Goal: Communication & Community: Connect with others

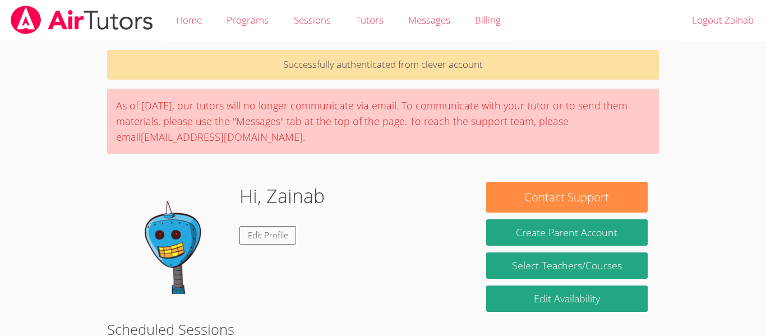
scroll to position [39, 0]
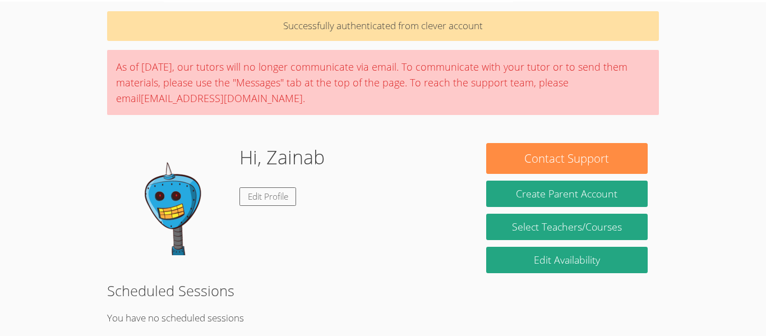
click at [186, 201] on img at bounding box center [174, 199] width 112 height 112
click at [277, 199] on link "Edit Profile" at bounding box center [267, 196] width 57 height 18
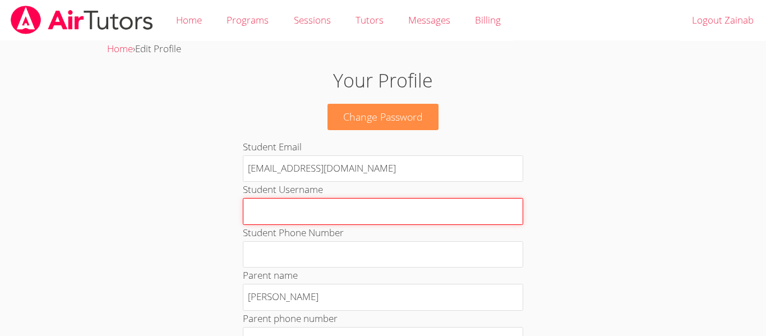
click at [406, 217] on input "Student Username" at bounding box center [383, 211] width 280 height 27
type input "aaaahhjjn"
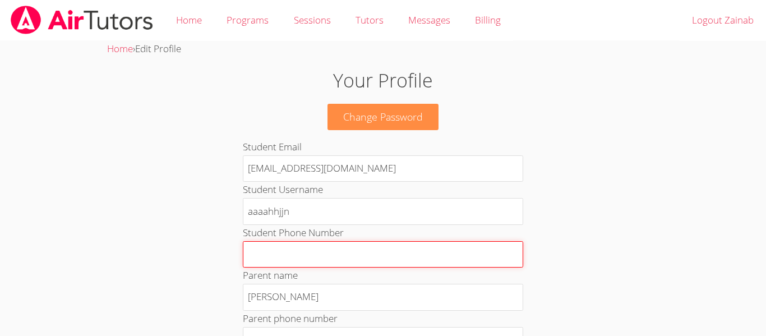
click at [367, 256] on input "Student Phone Number" at bounding box center [383, 254] width 280 height 27
type input "fv bbg vb"
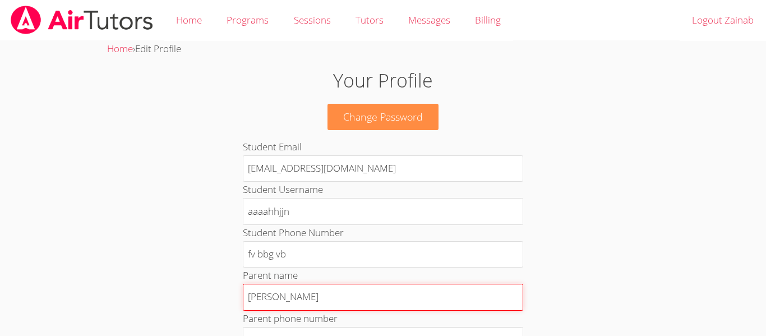
click at [359, 302] on input "[PERSON_NAME]" at bounding box center [383, 297] width 280 height 27
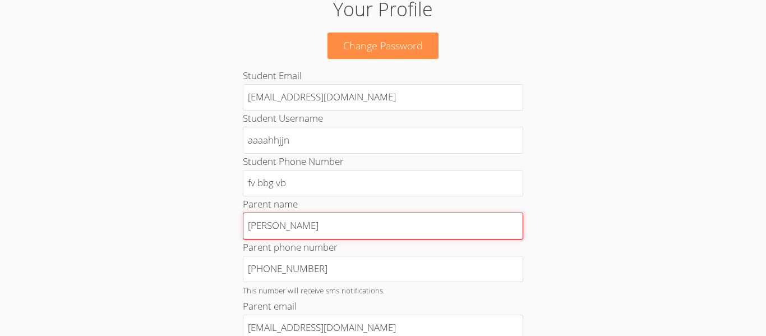
scroll to position [75, 0]
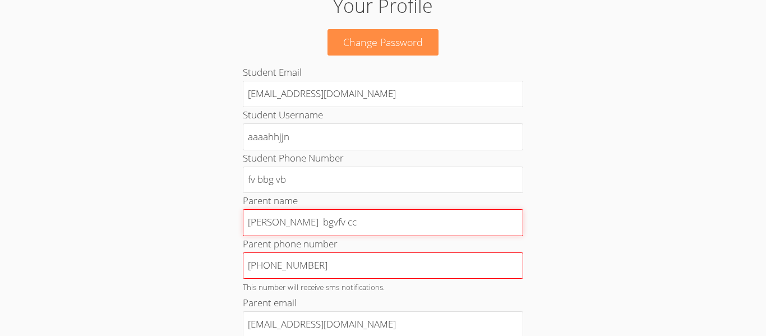
type input "Muhammad Rahimi bgvfv cc"
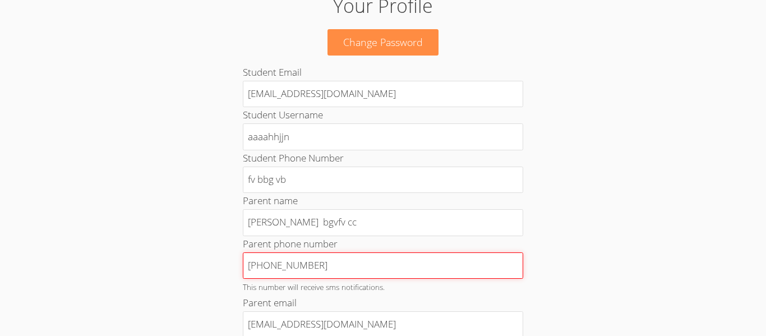
click at [420, 272] on input "[PHONE_NUMBER]" at bounding box center [383, 265] width 280 height 27
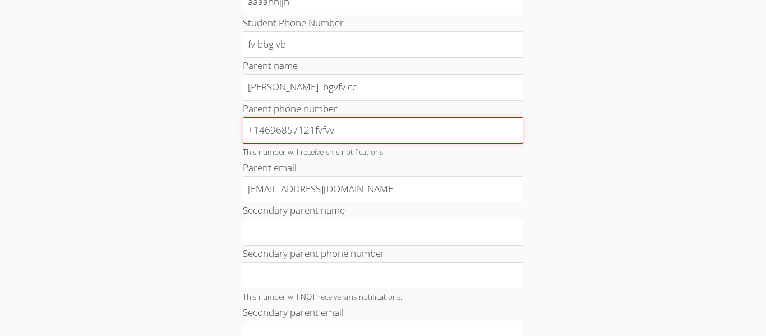
scroll to position [208, 0]
type input "+14696857121fvfvv"
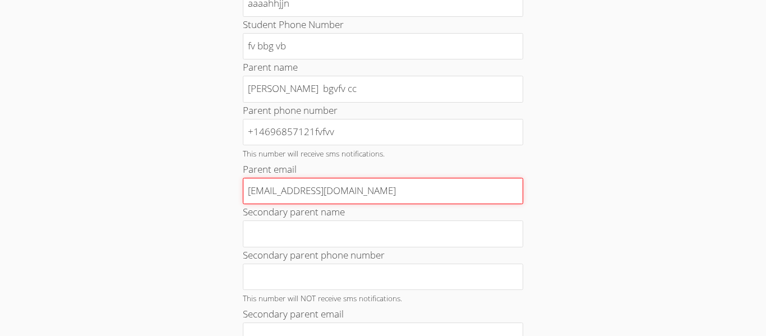
click at [455, 194] on input "[EMAIL_ADDRESS][DOMAIN_NAME]" at bounding box center [383, 191] width 280 height 27
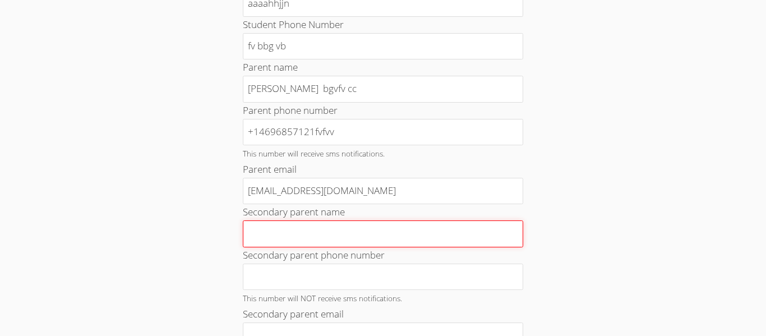
click at [455, 241] on input "Secondary parent name" at bounding box center [383, 233] width 280 height 27
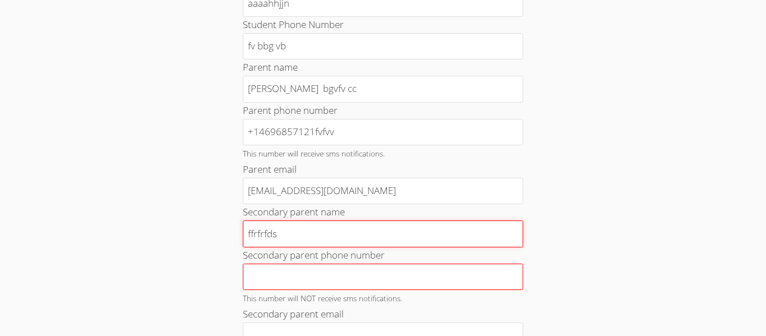
type input "ffrfrfds"
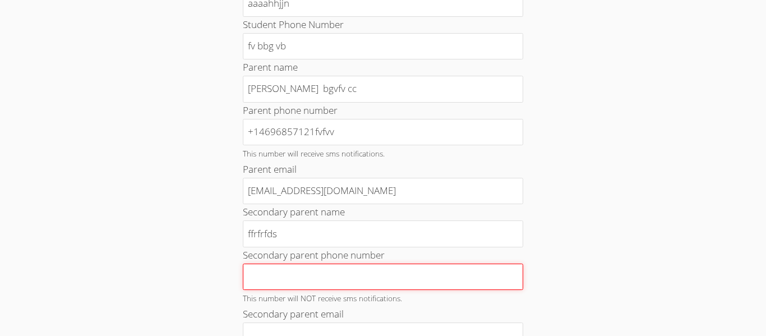
click at [439, 282] on input "Secondary parent phone number" at bounding box center [383, 276] width 280 height 27
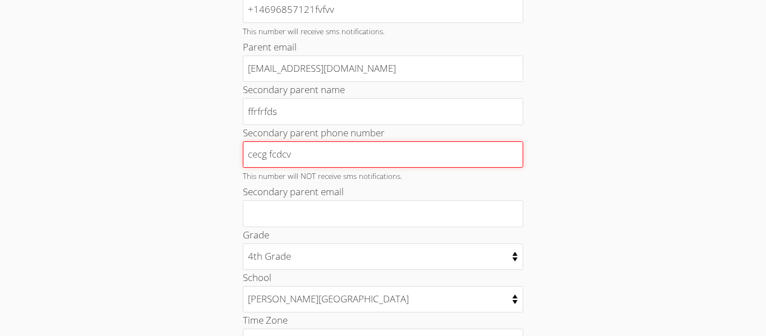
scroll to position [328, 0]
type input "cecg fcdcv"
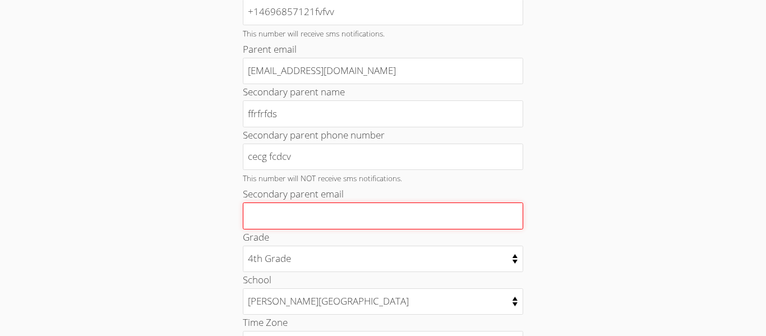
click at [422, 223] on input "Secondary parent email" at bounding box center [383, 215] width 280 height 27
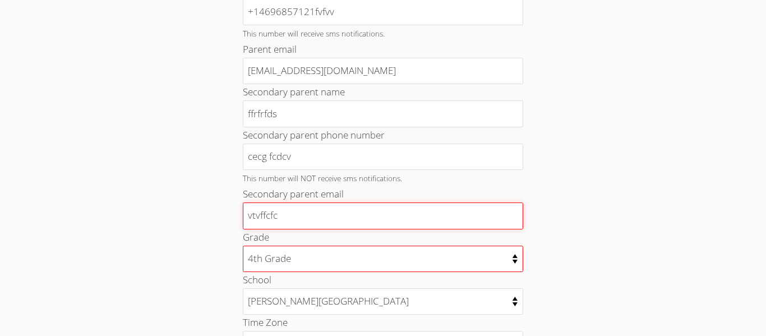
type input "vtvffcfc"
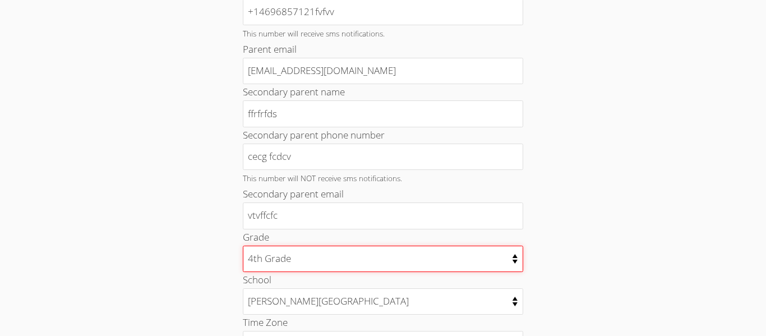
click at [465, 259] on select "Kindergarten 1st Grade 2nd Grade 3rd Grade 4th Grade 5th Grade 6th Grade 7th Gr…" at bounding box center [383, 259] width 280 height 26
select select "16"
click at [243, 246] on select "Kindergarten 1st Grade 2nd Grade 3rd Grade 4th Grade 5th Grade 6th Grade 7th Gr…" at bounding box center [383, 259] width 280 height 26
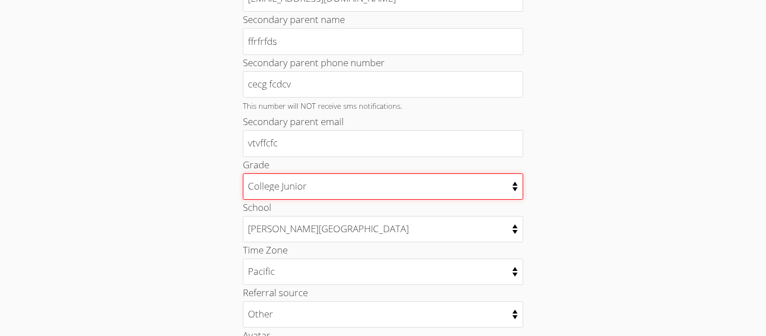
scroll to position [403, 0]
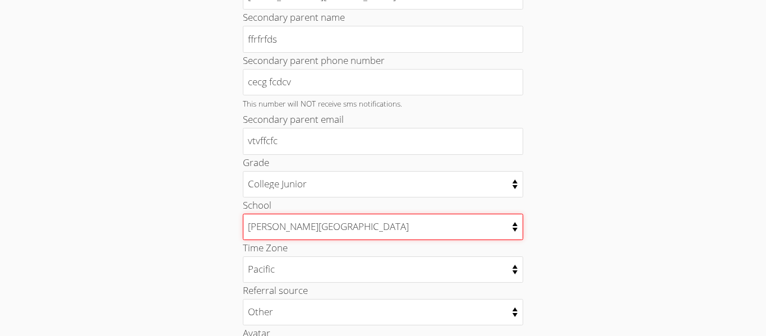
click at [452, 216] on select "Alexander Rose Elementary Anthony Spangler Elementary Burnett Elementary Curtne…" at bounding box center [383, 227] width 280 height 26
click at [514, 225] on select "Alexander Rose Elementary Anthony Spangler Elementary Burnett Elementary Curtne…" at bounding box center [383, 228] width 280 height 26
select select "2927"
click at [243, 215] on select "Alexander Rose Elementary Anthony Spangler Elementary Burnett Elementary Curtne…" at bounding box center [383, 228] width 280 height 26
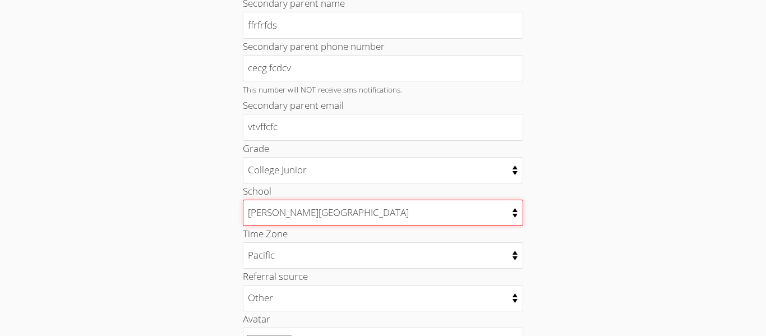
scroll to position [422, 0]
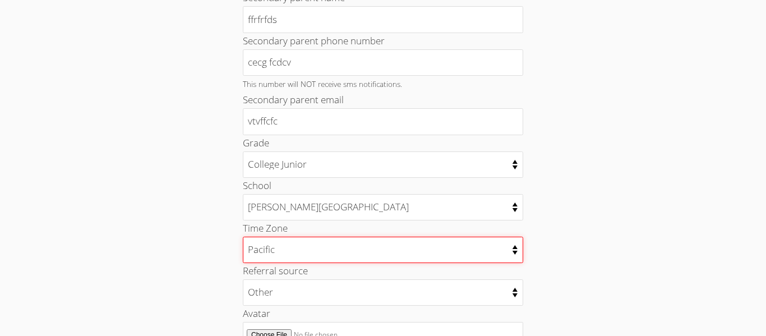
click at [486, 260] on select "Alaska Hawaii Pacific Arizona Mountain Central Eastern" at bounding box center [383, 250] width 280 height 26
select select "America/Phoenix"
click at [243, 237] on select "Alaska Hawaii Pacific Arizona Mountain Central Eastern" at bounding box center [383, 250] width 280 height 26
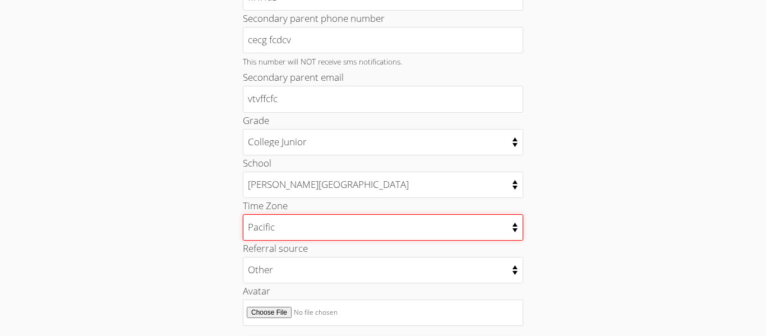
scroll to position [453, 0]
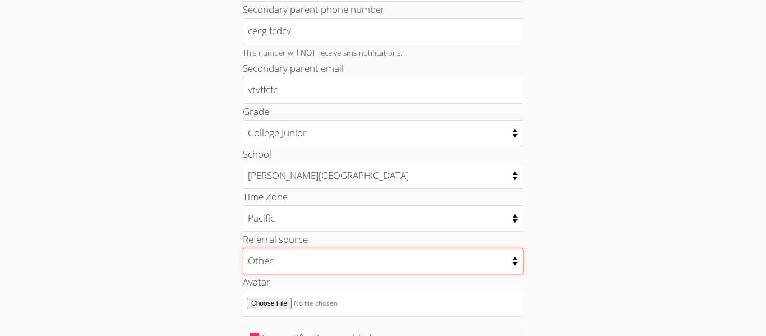
click at [419, 269] on select "College counselor Educational consultant Facebook Family referral Newspaper Sch…" at bounding box center [383, 261] width 280 height 26
select select "snapchat"
click at [243, 248] on select "College counselor Educational consultant Facebook Family referral Newspaper Sch…" at bounding box center [383, 261] width 280 height 26
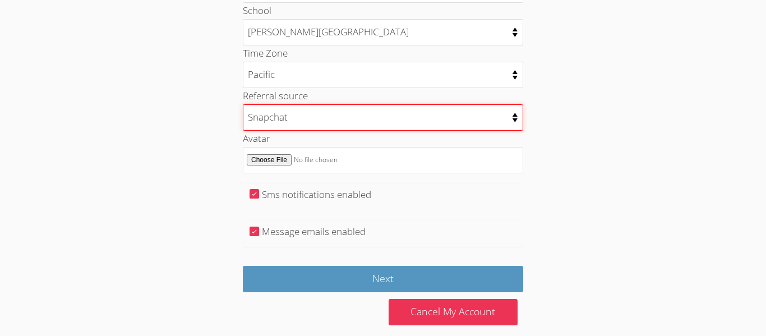
scroll to position [610, 0]
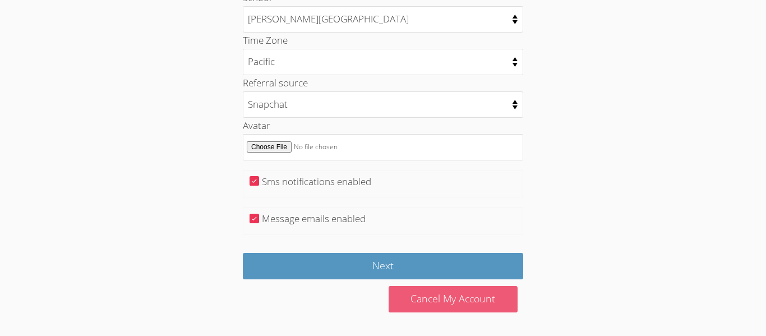
click at [473, 311] on link "Cancel My Account" at bounding box center [452, 299] width 129 height 26
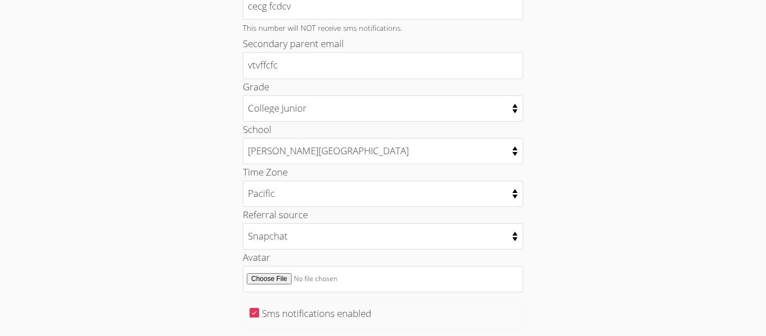
scroll to position [462, 0]
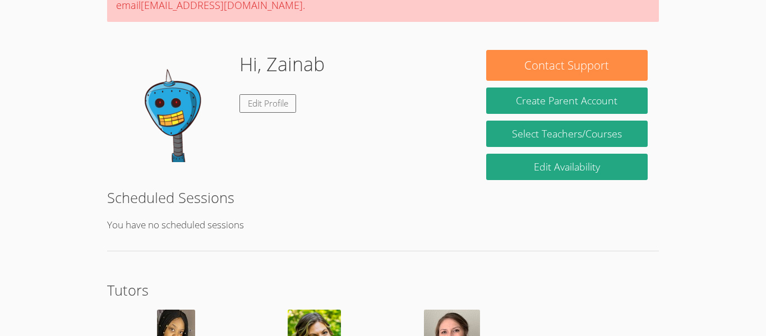
scroll to position [127, 0]
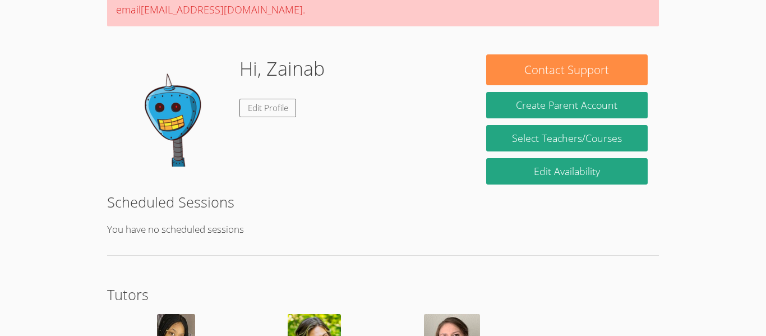
click at [276, 124] on div "Hi, [PERSON_NAME] Edit Profile" at bounding box center [281, 110] width 85 height 112
click at [284, 110] on link "Edit Profile" at bounding box center [267, 108] width 57 height 18
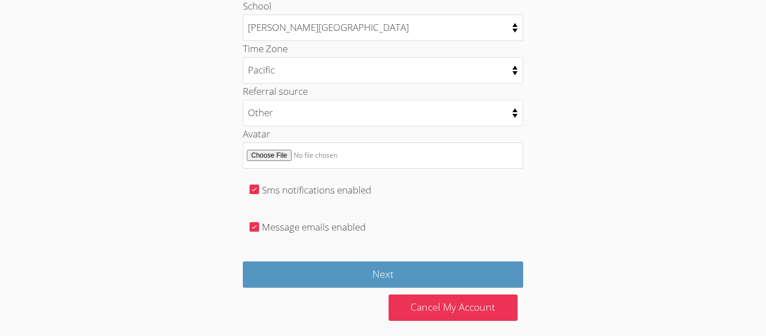
scroll to position [610, 0]
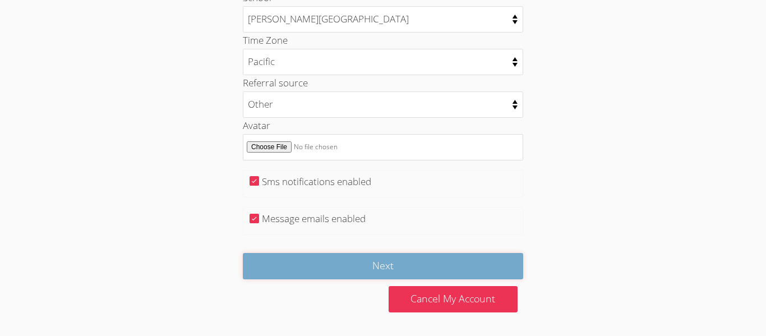
click at [452, 274] on input "Next" at bounding box center [383, 266] width 280 height 26
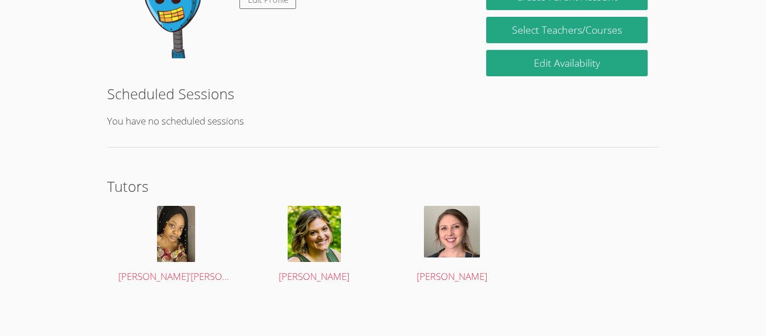
scroll to position [236, 0]
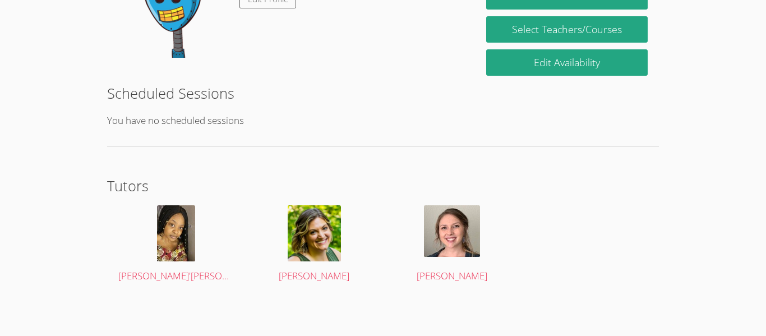
click at [331, 225] on img at bounding box center [314, 233] width 53 height 56
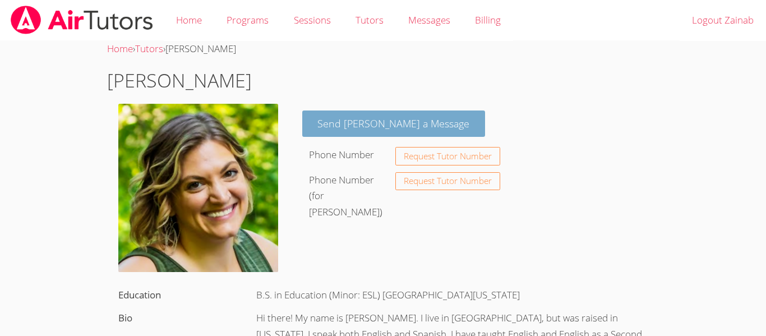
click at [423, 126] on link "Send Kelsey a Message" at bounding box center [393, 123] width 183 height 26
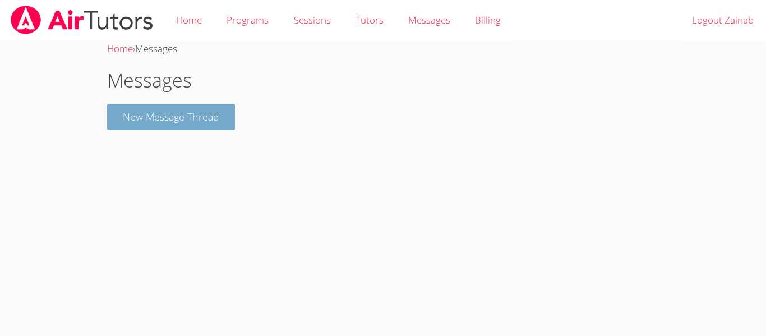
click at [196, 110] on button "New Message Thread" at bounding box center [171, 117] width 128 height 26
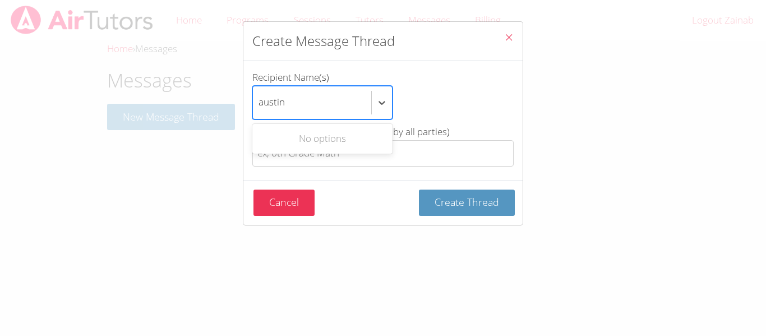
click at [377, 124] on div "No options" at bounding box center [322, 139] width 140 height 30
type input "austin"
click at [440, 100] on div "Use Up and Down to choose options, press Enter to select the currently focused …" at bounding box center [382, 103] width 261 height 34
click at [286, 100] on input "austin" at bounding box center [271, 103] width 27 height 26
type input "austin"
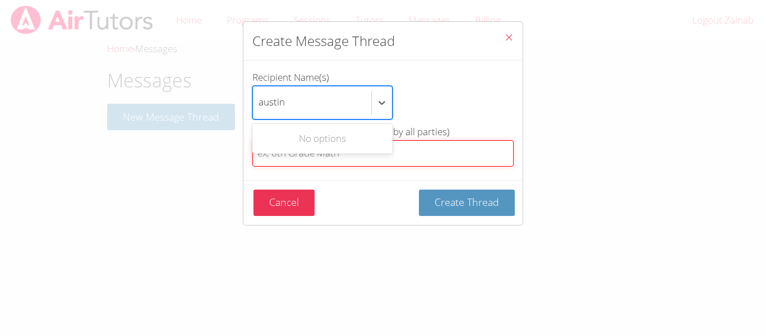
click at [471, 152] on input "Thread Title (this will be viewable by all parties)" at bounding box center [382, 153] width 261 height 26
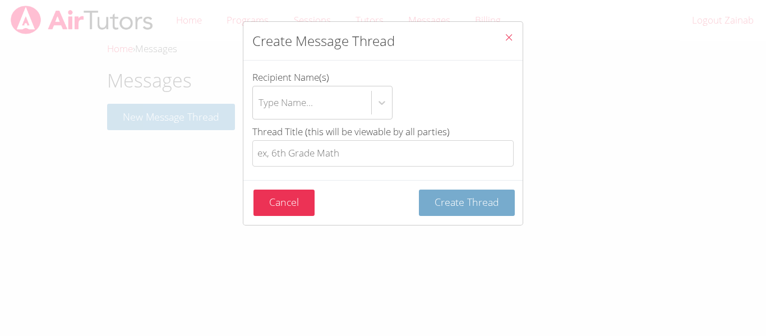
click at [0, 0] on form "Recipient Name(s) Type Name... Thread Title (this will be viewable by all parti…" at bounding box center [0, 0] width 0 height 0
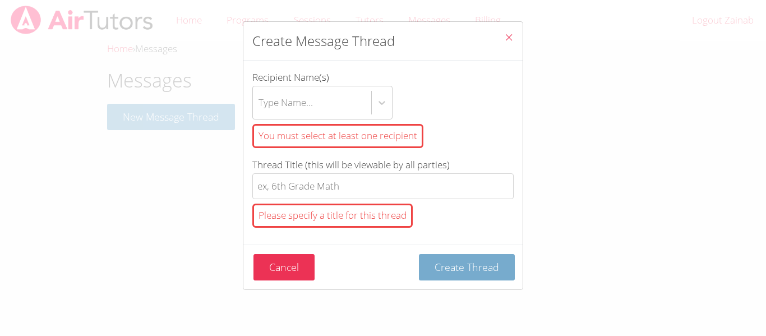
click at [488, 278] on button "Create Thread" at bounding box center [467, 267] width 96 height 26
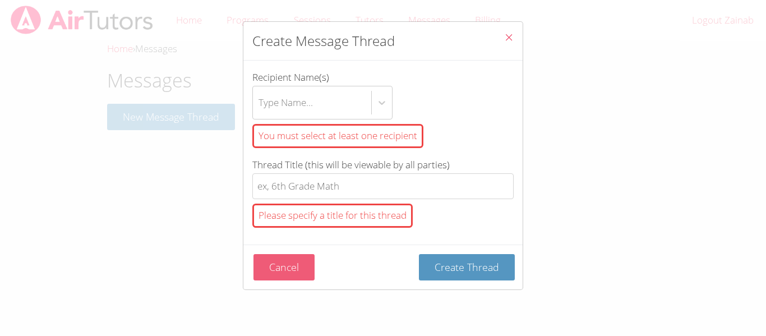
click at [271, 279] on button "Cancel" at bounding box center [283, 267] width 61 height 26
